Goal: Information Seeking & Learning: Learn about a topic

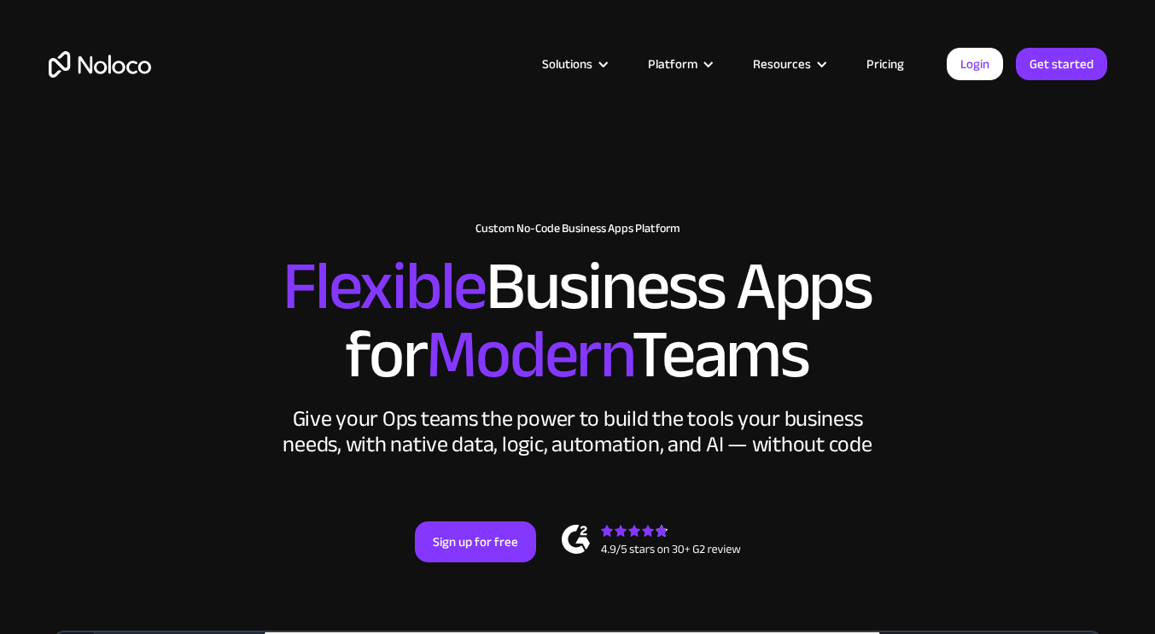
click at [894, 61] on link "Pricing" at bounding box center [885, 64] width 80 height 22
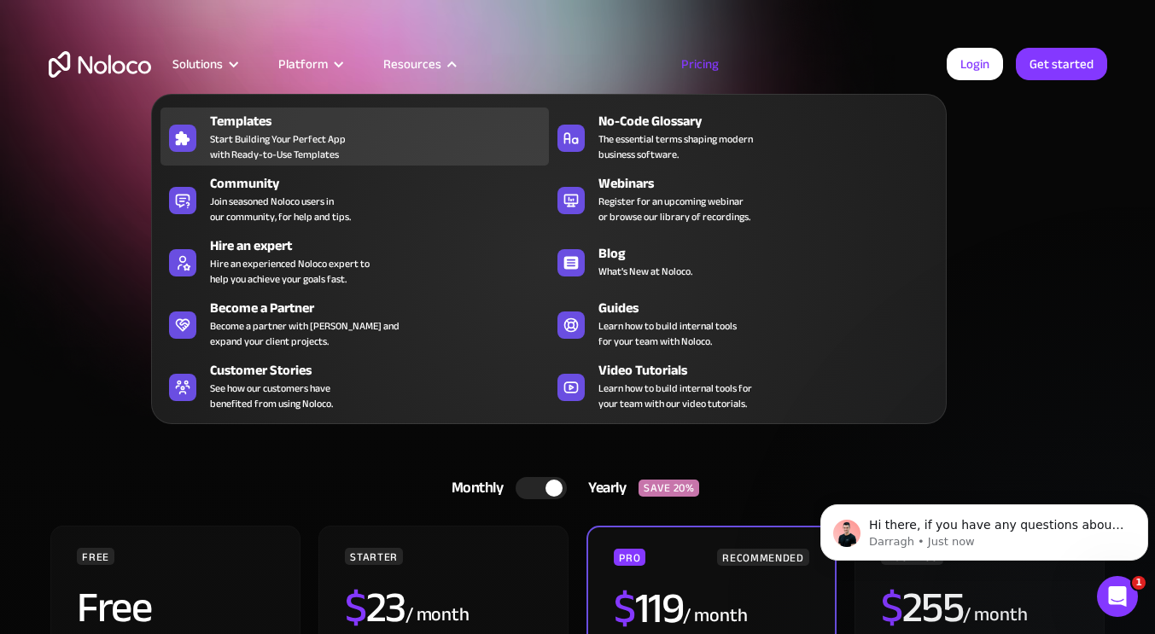
click at [292, 138] on span "Start Building Your Perfect App with Ready-to-Use Templates" at bounding box center [278, 146] width 136 height 31
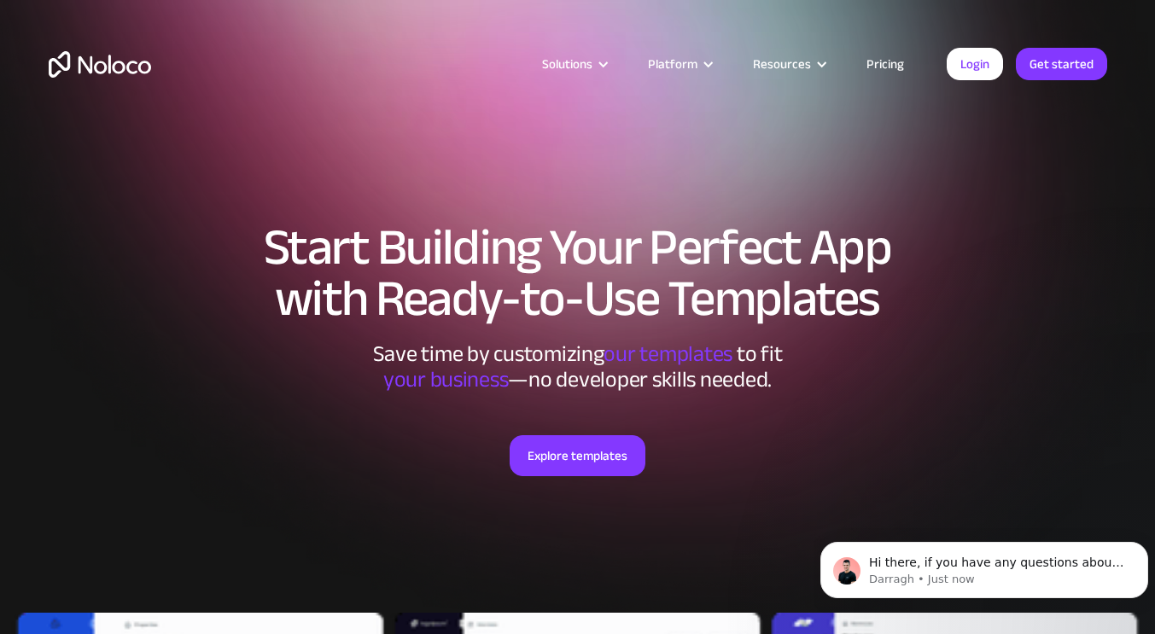
scroll to position [256, 0]
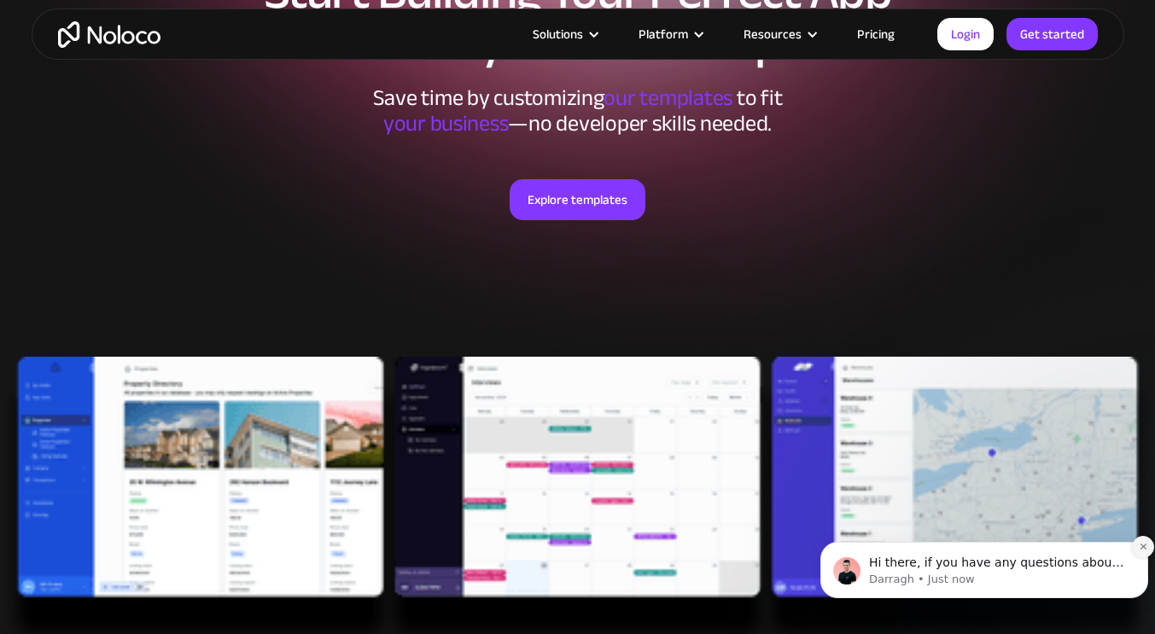
click at [1144, 544] on icon "Dismiss notification" at bounding box center [1142, 546] width 9 height 9
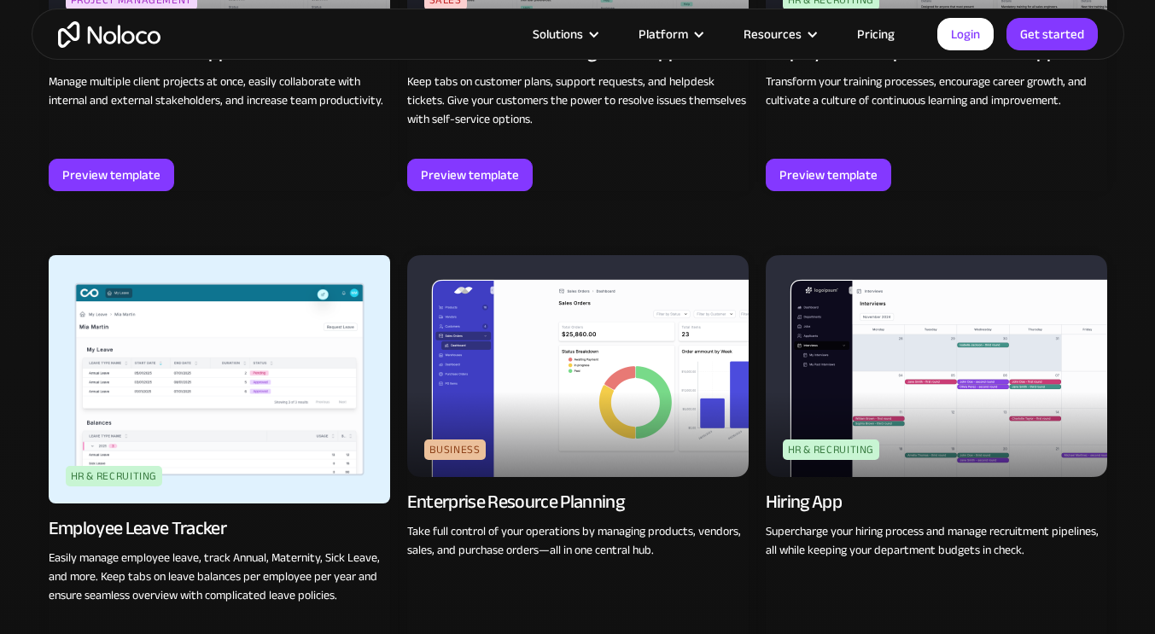
scroll to position [2133, 0]
